Goal: Transaction & Acquisition: Purchase product/service

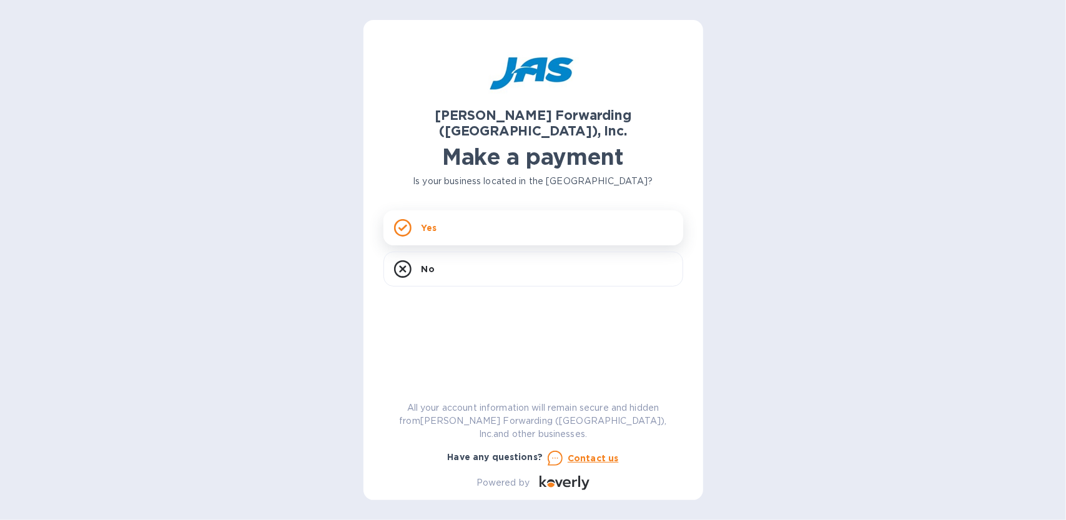
click at [469, 212] on div "Yes" at bounding box center [534, 228] width 300 height 35
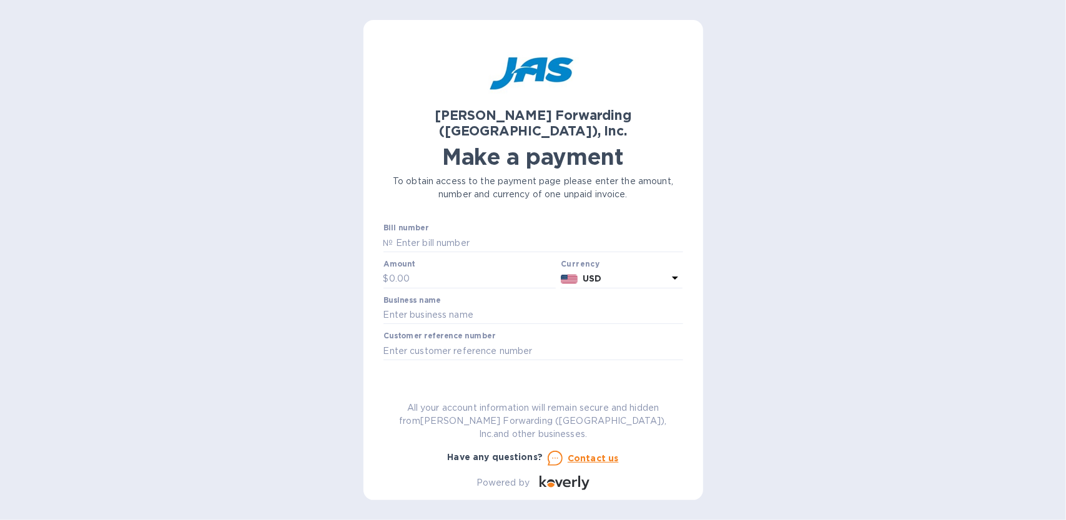
click at [515, 376] on div "Go to payment page" at bounding box center [533, 390] width 305 height 30
click at [452, 234] on input "text" at bounding box center [539, 243] width 290 height 19
type input "DEN503326147"
click at [429, 270] on input "text" at bounding box center [472, 279] width 167 height 19
type input "9,402.61"
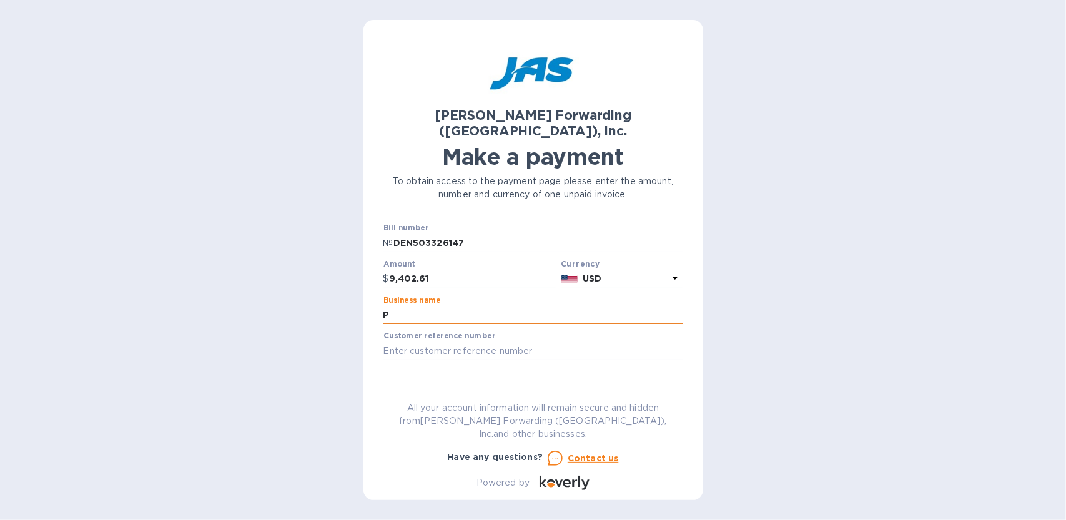
type input "Proform Technologies Inc"
drag, startPoint x: 530, startPoint y: 375, endPoint x: 522, endPoint y: 377, distance: 8.2
click at [531, 383] on span "Go to payment page" at bounding box center [534, 390] width 280 height 15
